Goal: Task Accomplishment & Management: Manage account settings

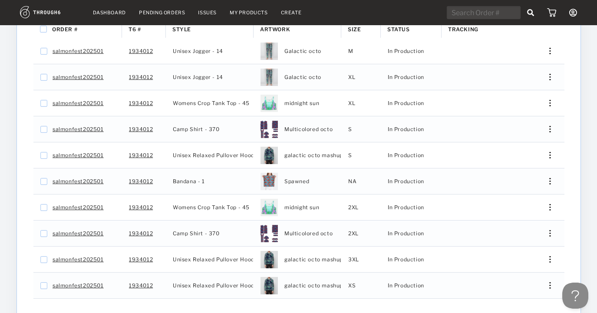
scroll to position [249, 0]
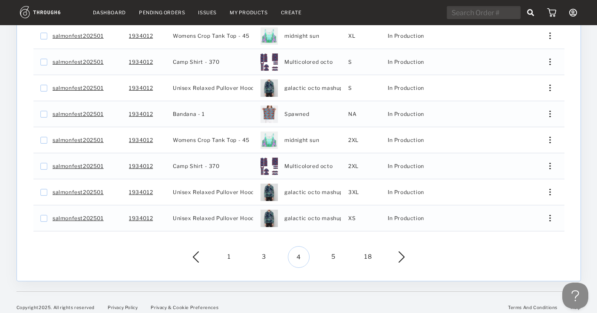
click at [327, 251] on span "5" at bounding box center [333, 257] width 22 height 22
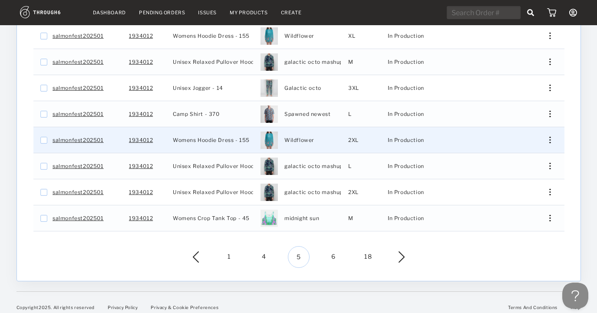
click at [551, 137] on div "Press SPACE to select this row." at bounding box center [546, 140] width 21 height 7
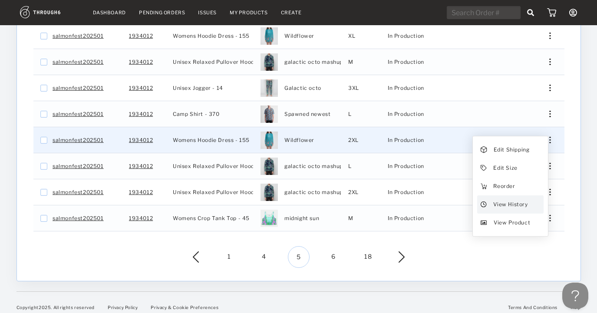
click at [526, 196] on div "View History" at bounding box center [510, 204] width 66 height 18
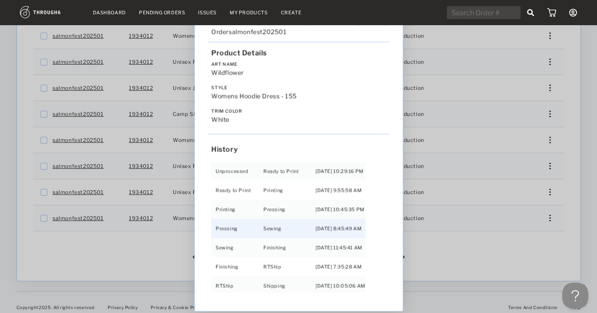
scroll to position [18, 0]
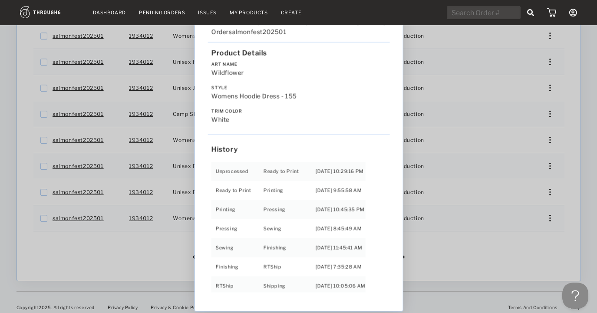
click at [470, 259] on div "Love from Alaska - No Label 06/19/25 Order salmonfest202501 Product Details Art…" at bounding box center [298, 156] width 597 height 313
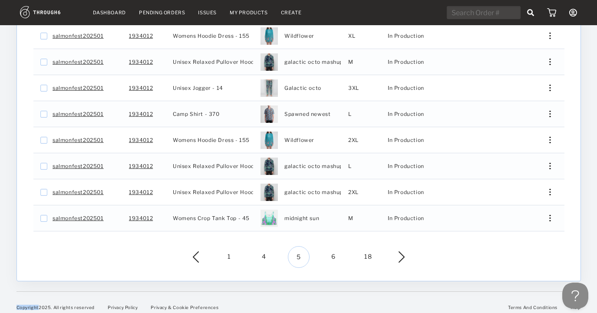
click at [470, 259] on div "1 4 5 6 18" at bounding box center [298, 257] width 537 height 22
click at [109, 12] on link "Dashboard" at bounding box center [109, 13] width 33 height 6
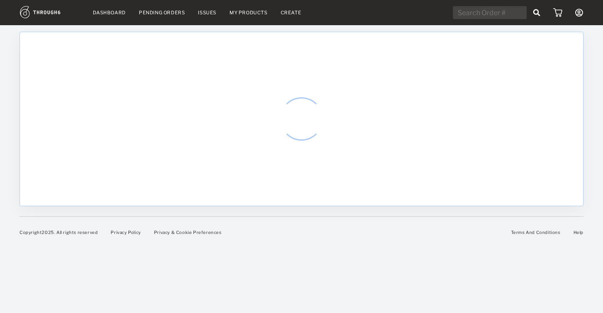
select select "8"
select select "2025"
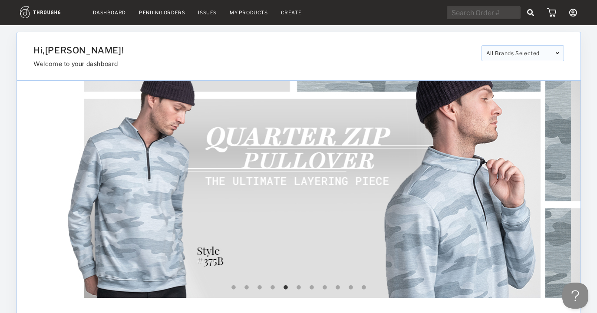
click at [247, 194] on img at bounding box center [299, 189] width 564 height 217
